Goal: Navigation & Orientation: Find specific page/section

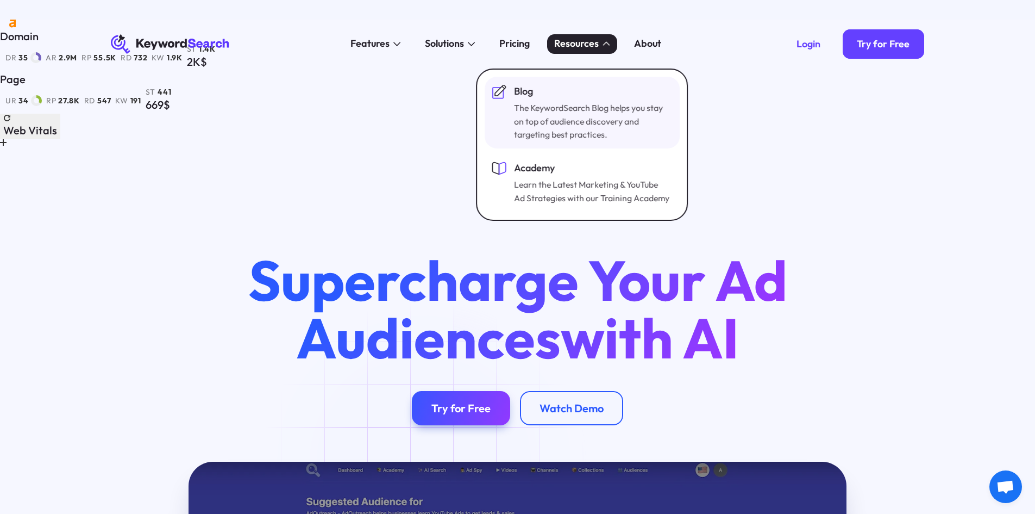
click at [544, 97] on div "Blog" at bounding box center [592, 91] width 156 height 15
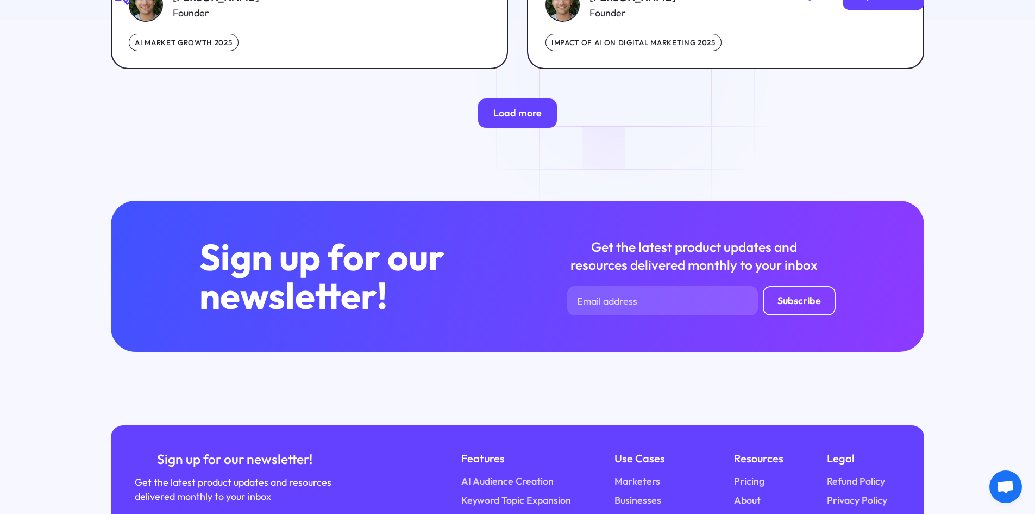
scroll to position [2180, 0]
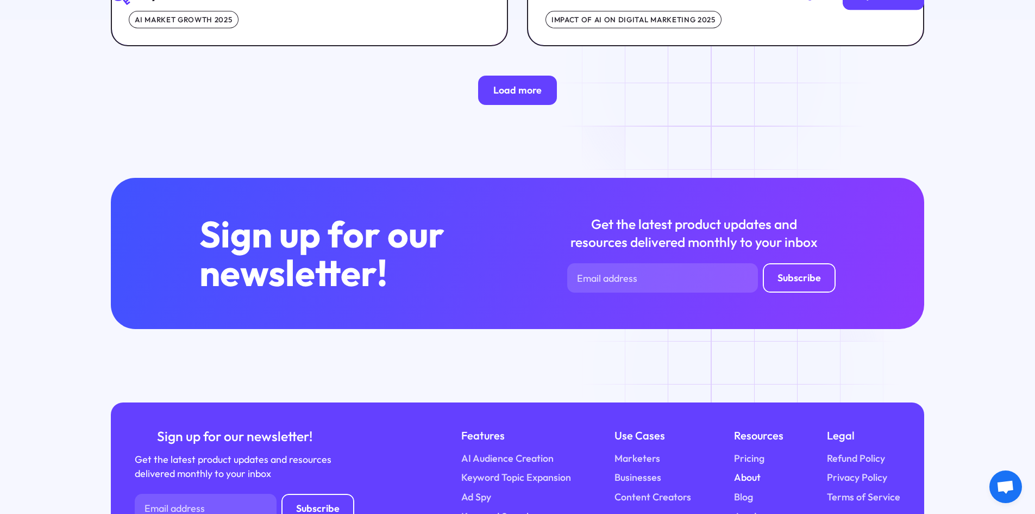
click at [746, 470] on link "About" at bounding box center [747, 477] width 27 height 15
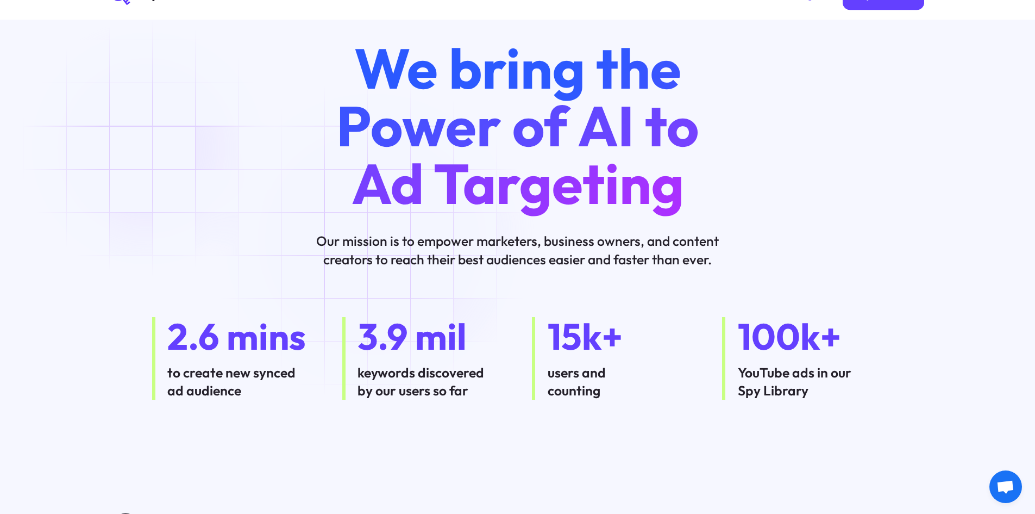
scroll to position [363, 0]
